Goal: Complete application form

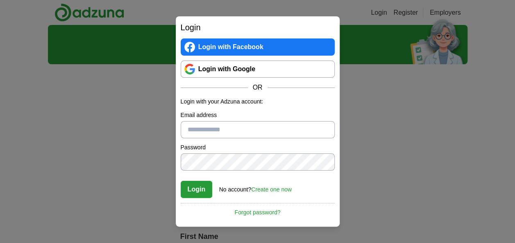
click at [217, 75] on link "Login with Google" at bounding box center [258, 69] width 154 height 17
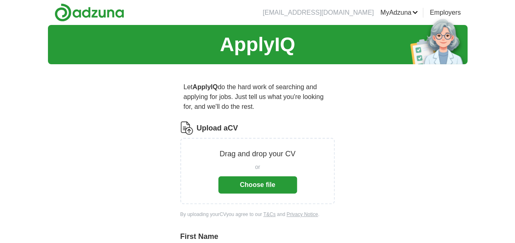
scroll to position [38, 0]
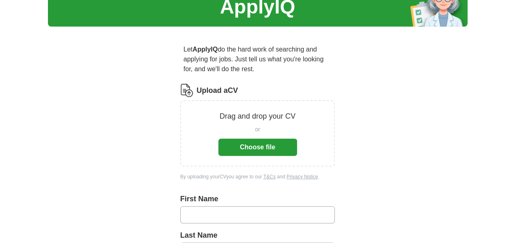
click at [263, 139] on div "or Choose file" at bounding box center [257, 139] width 79 height 34
click at [262, 150] on button "Choose file" at bounding box center [257, 147] width 79 height 17
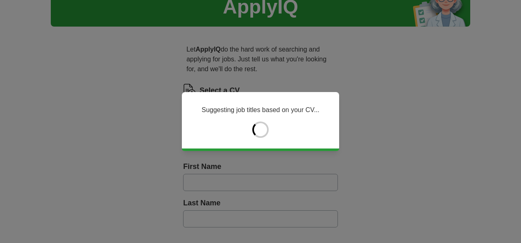
type input "*****"
type input "*******"
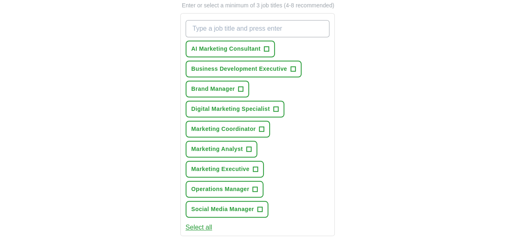
scroll to position [312, 0]
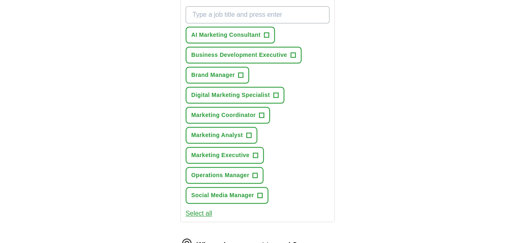
click at [389, 152] on div "ApplyIQ Let ApplyIQ do the hard work of searching and applying for jobs. Just t…" at bounding box center [258, 77] width 420 height 728
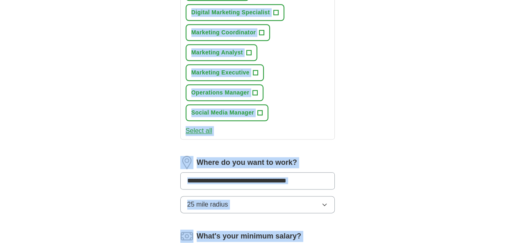
scroll to position [472, 0]
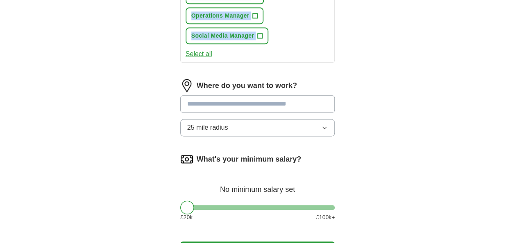
drag, startPoint x: 196, startPoint y: 45, endPoint x: 329, endPoint y: 37, distance: 133.9
copy div "What job are you looking for? Enter or select a minimum of 3 job titles (4-8 re…"
drag, startPoint x: 187, startPoint y: 202, endPoint x: 220, endPoint y: 209, distance: 33.0
click at [220, 209] on div at bounding box center [219, 208] width 14 height 14
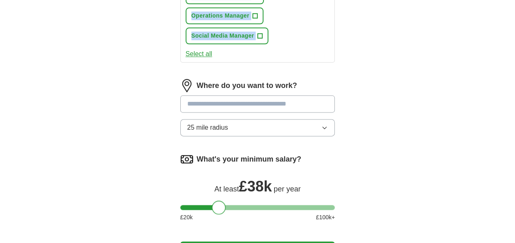
click at [233, 111] on input at bounding box center [257, 103] width 155 height 17
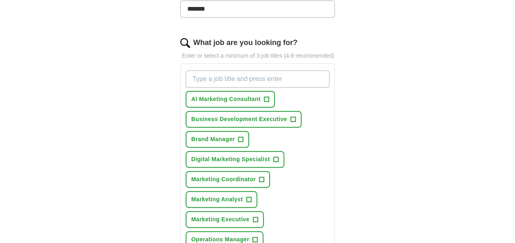
scroll to position [248, 0]
click at [232, 77] on input "What job are you looking for?" at bounding box center [258, 79] width 144 height 17
paste input "Digital Marketing Specialist"
type input "Digital Marketing Specialist"
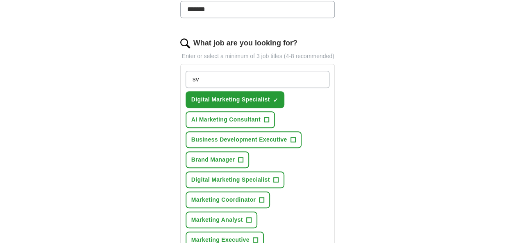
type input "s"
click at [267, 117] on span "+" at bounding box center [266, 120] width 5 height 7
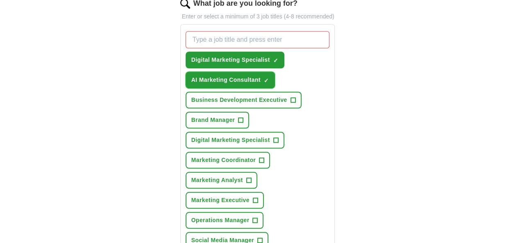
scroll to position [288, 0]
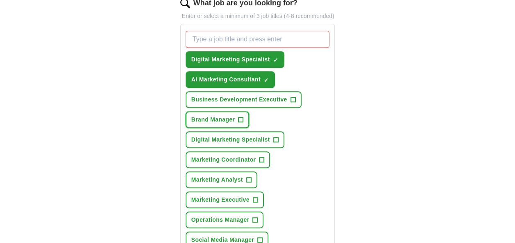
click at [241, 119] on span "+" at bounding box center [241, 120] width 5 height 7
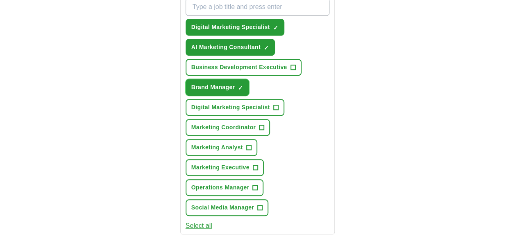
scroll to position [322, 0]
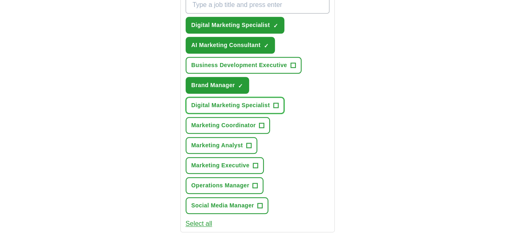
click at [277, 109] on button "Digital Marketing Specialist +" at bounding box center [235, 105] width 99 height 17
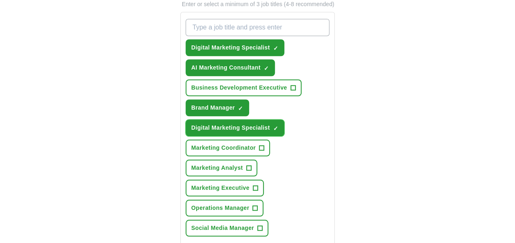
scroll to position [299, 0]
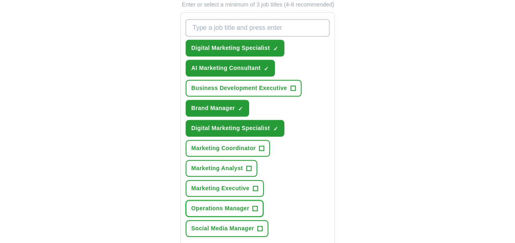
click at [254, 206] on span "+" at bounding box center [255, 209] width 5 height 7
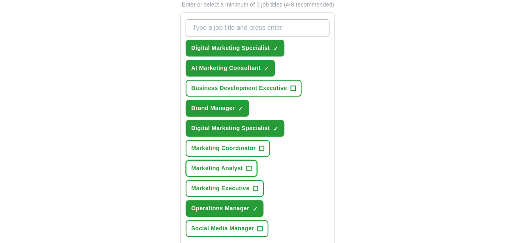
click at [248, 167] on span "+" at bounding box center [248, 169] width 5 height 7
click at [260, 230] on span "+" at bounding box center [259, 229] width 5 height 7
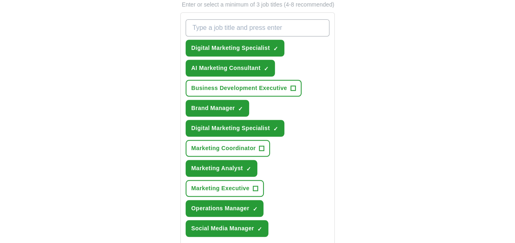
click at [266, 28] on input "What job are you looking for?" at bounding box center [258, 27] width 144 height 17
paste input "Marketing Coordinator"
type input "Marketing Coordinator"
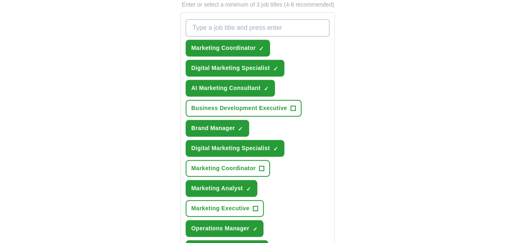
paste input "Business Development Executive"
type input "Business Development Executive"
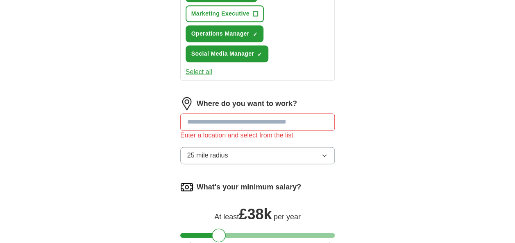
scroll to position [515, 0]
click at [284, 121] on input at bounding box center [257, 121] width 155 height 17
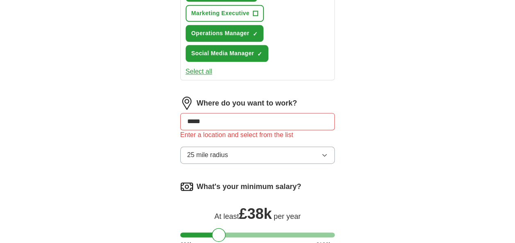
type input "******"
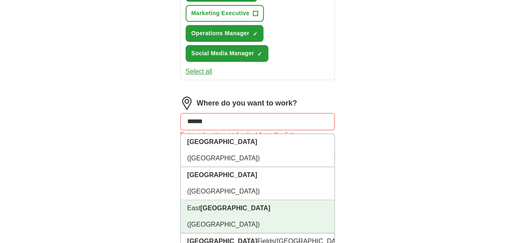
click at [284, 200] on li "East London (London)" at bounding box center [258, 216] width 154 height 33
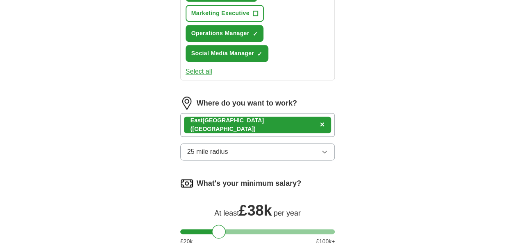
click at [289, 123] on div "East London (London) ×" at bounding box center [257, 125] width 155 height 24
click at [276, 123] on div "East London (London) ×" at bounding box center [257, 125] width 155 height 24
click at [269, 120] on div "East London (London) ×" at bounding box center [257, 125] width 155 height 24
click at [290, 123] on div "East London (London) ×" at bounding box center [257, 125] width 155 height 24
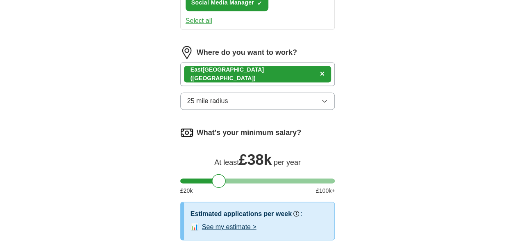
scroll to position [562, 0]
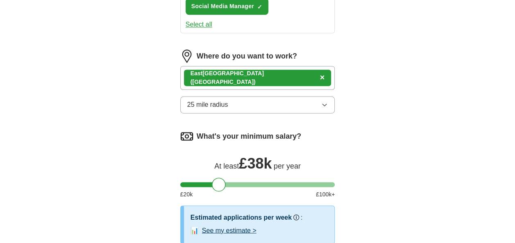
click at [269, 104] on button "25 mile radius" at bounding box center [257, 104] width 155 height 17
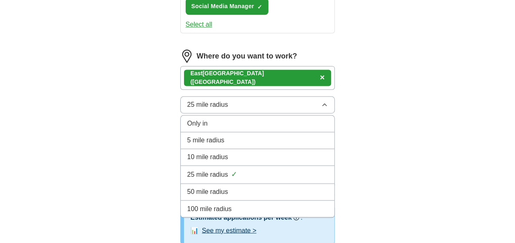
click at [320, 75] on span "×" at bounding box center [322, 77] width 5 height 9
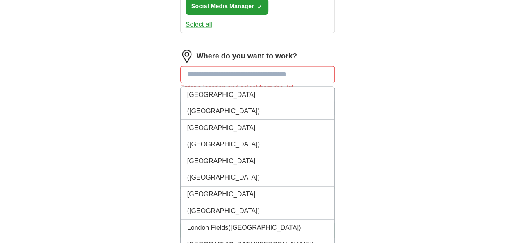
click at [259, 75] on input at bounding box center [257, 74] width 155 height 17
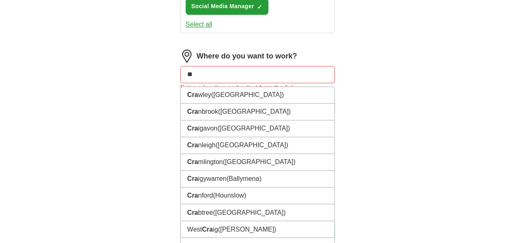
type input "*"
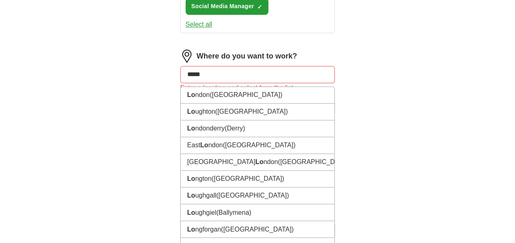
type input "******"
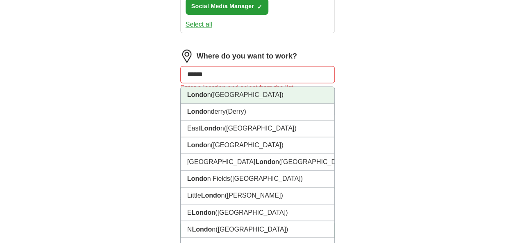
click at [244, 94] on li "Londo n (UK)" at bounding box center [258, 95] width 154 height 17
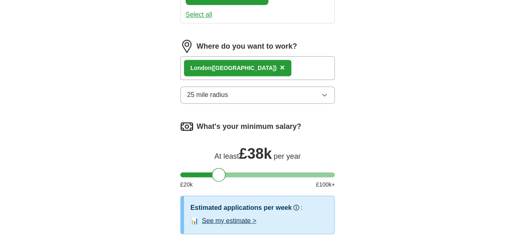
scroll to position [571, 0]
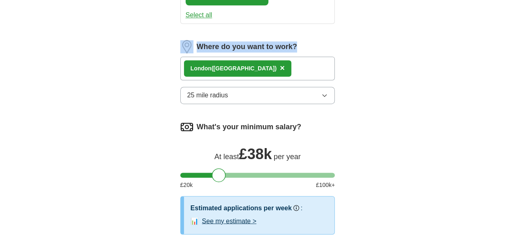
drag, startPoint x: 193, startPoint y: 41, endPoint x: 299, endPoint y: 36, distance: 105.5
copy div "Where do you want to work?"
click at [244, 92] on button "25 mile radius" at bounding box center [257, 95] width 155 height 17
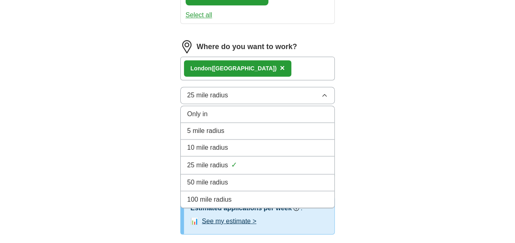
click at [248, 148] on div "10 mile radius" at bounding box center [257, 148] width 141 height 10
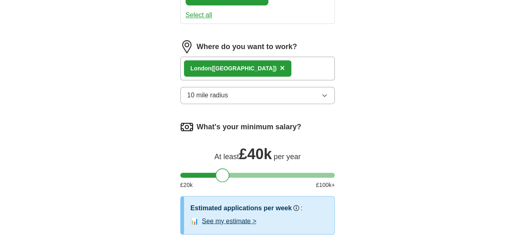
click at [227, 174] on div at bounding box center [223, 175] width 14 height 14
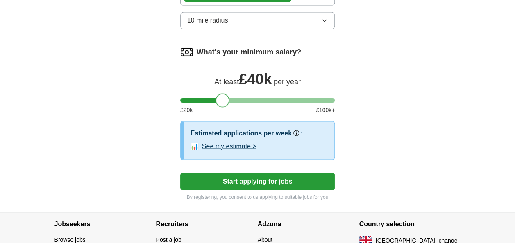
scroll to position [651, 0]
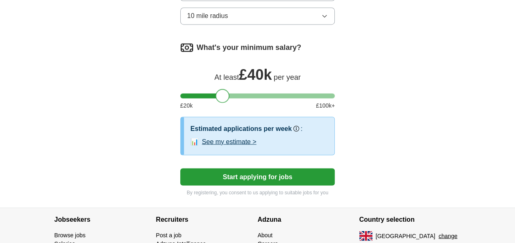
click at [245, 141] on button "See my estimate >" at bounding box center [229, 142] width 55 height 10
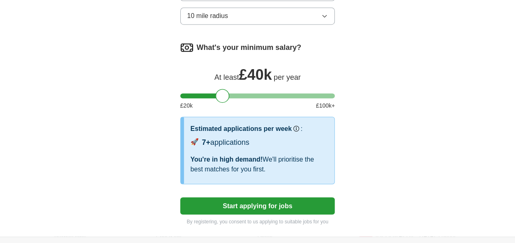
click at [263, 202] on button "Start applying for jobs" at bounding box center [257, 206] width 155 height 17
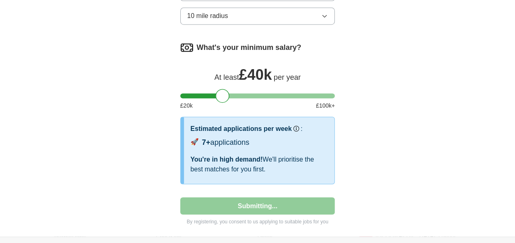
select select "**"
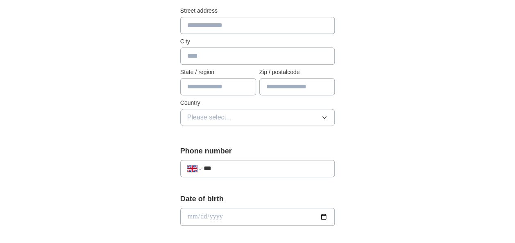
scroll to position [196, 0]
click at [244, 114] on button "Please select..." at bounding box center [257, 117] width 155 height 17
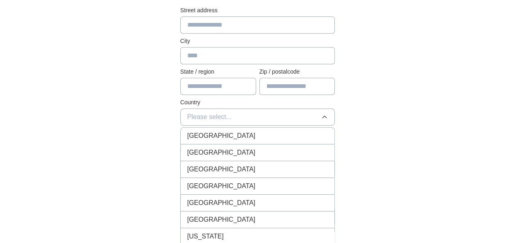
click at [243, 139] on div "[GEOGRAPHIC_DATA]" at bounding box center [257, 136] width 141 height 10
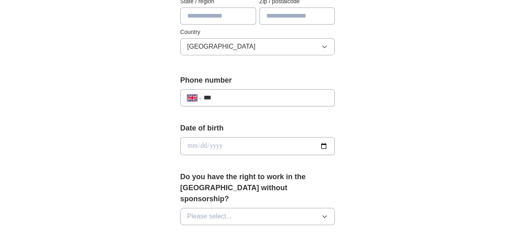
scroll to position [267, 0]
click at [246, 95] on input "***" at bounding box center [266, 98] width 125 height 10
type input "**********"
type input "*******"
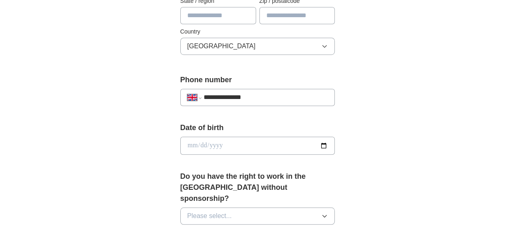
type input "**********"
type input "********"
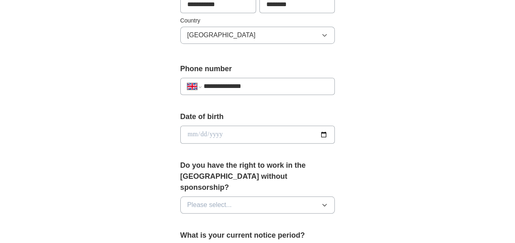
scroll to position [280, 0]
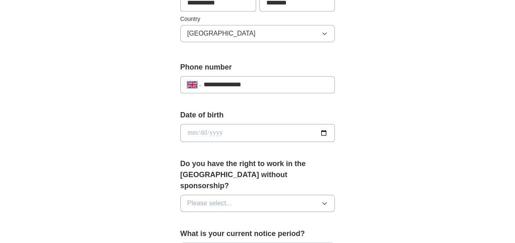
click at [241, 134] on input "date" at bounding box center [257, 133] width 155 height 18
type input "**********"
click at [231, 201] on div "Do you have the right to work in the UK without sponsorship? Please select..." at bounding box center [257, 189] width 155 height 60
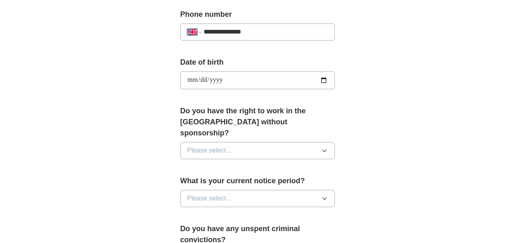
scroll to position [338, 0]
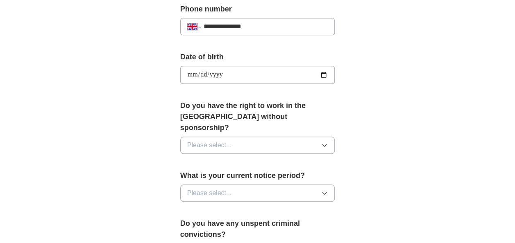
click at [243, 137] on button "Please select..." at bounding box center [257, 145] width 155 height 17
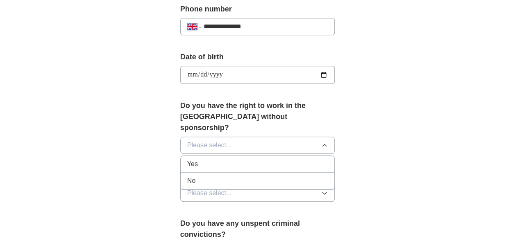
click at [238, 159] on div "Yes" at bounding box center [257, 164] width 141 height 10
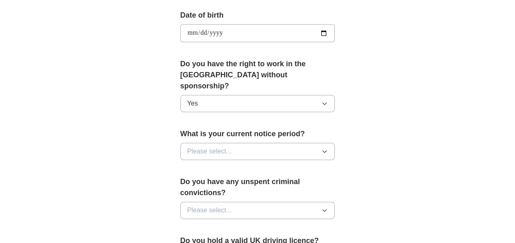
scroll to position [382, 0]
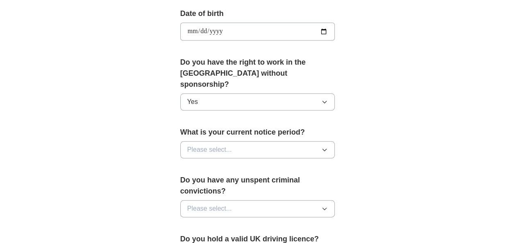
click at [254, 141] on button "Please select..." at bounding box center [257, 149] width 155 height 17
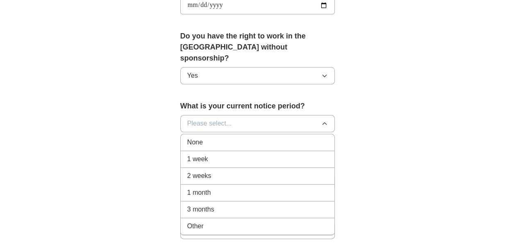
scroll to position [409, 0]
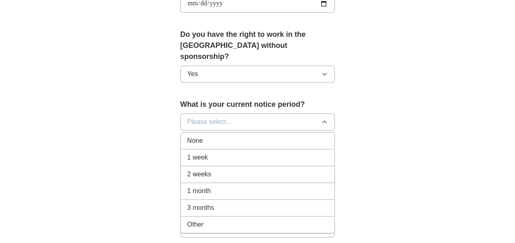
click at [272, 166] on li "2 weeks" at bounding box center [258, 174] width 154 height 17
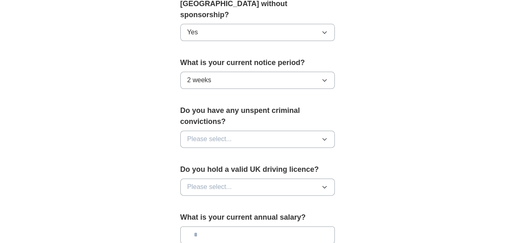
scroll to position [452, 0]
click at [303, 178] on button "Please select..." at bounding box center [257, 186] width 155 height 17
click at [296, 130] on button "Please select..." at bounding box center [257, 138] width 155 height 17
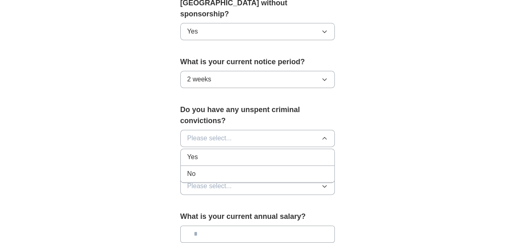
click at [290, 152] on div "Yes" at bounding box center [257, 157] width 141 height 10
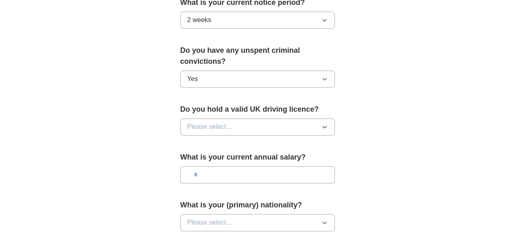
scroll to position [512, 0]
click at [323, 126] on icon "button" at bounding box center [325, 127] width 4 height 2
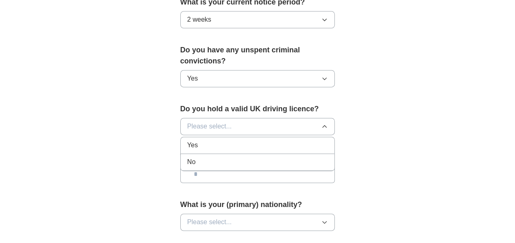
click at [298, 157] on div "No" at bounding box center [257, 162] width 141 height 10
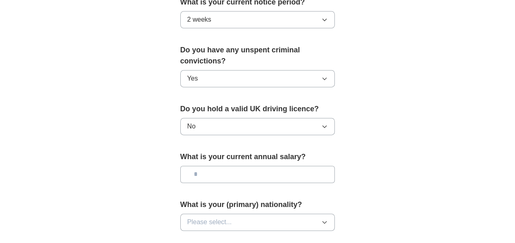
click at [289, 166] on input "text" at bounding box center [257, 174] width 155 height 17
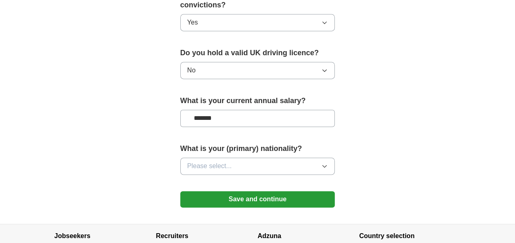
type input "*******"
click at [287, 158] on button "Please select..." at bounding box center [257, 166] width 155 height 17
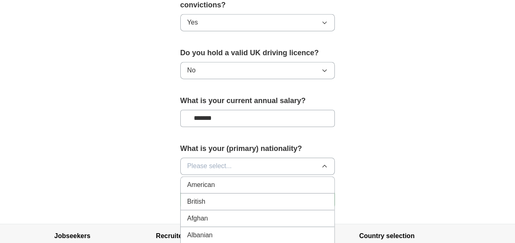
click at [272, 197] on div "British" at bounding box center [257, 202] width 141 height 10
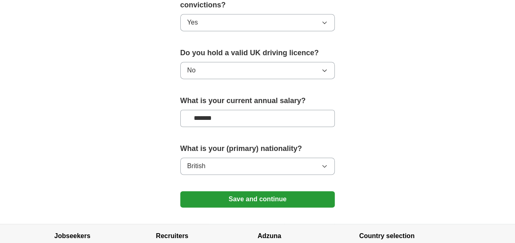
click at [276, 191] on button "Save and continue" at bounding box center [257, 199] width 155 height 16
